Goal: Information Seeking & Learning: Learn about a topic

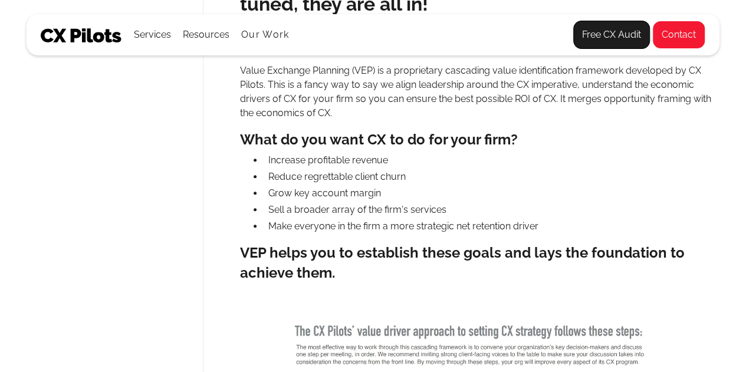
scroll to position [350, 0]
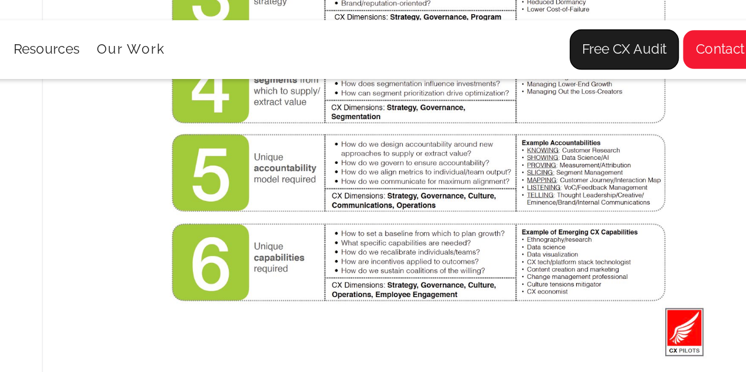
scroll to position [888, 0]
click at [244, 88] on div at bounding box center [480, 14] width 480 height 475
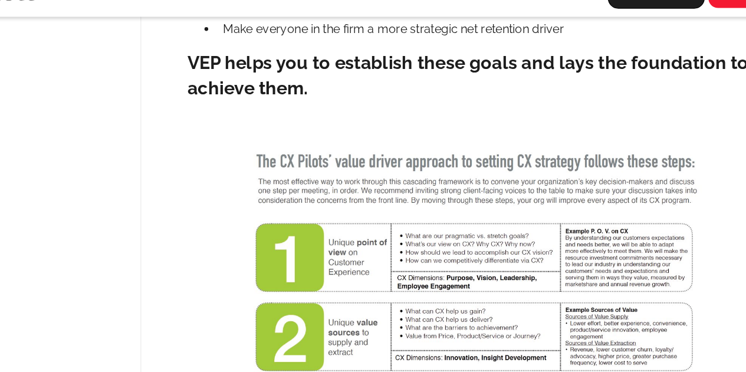
scroll to position [510, 0]
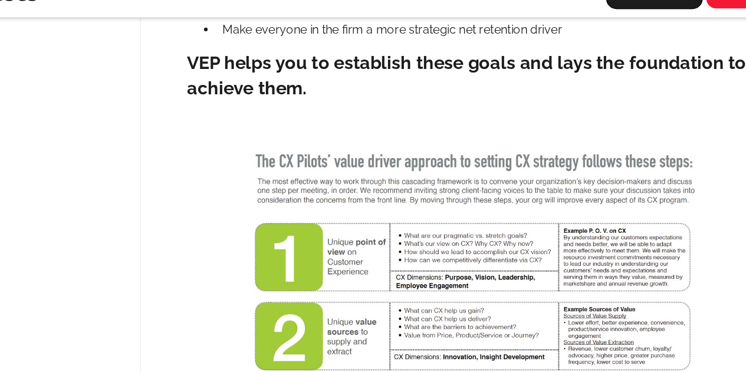
click at [176, 170] on div "Back to services Forecast the business value of CX Once your leadership sees ho…" at bounding box center [373, 252] width 693 height 1008
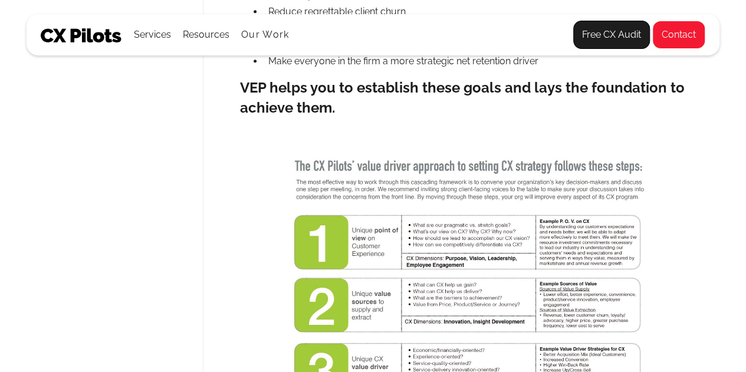
scroll to position [506, 0]
